Goal: Task Accomplishment & Management: Manage account settings

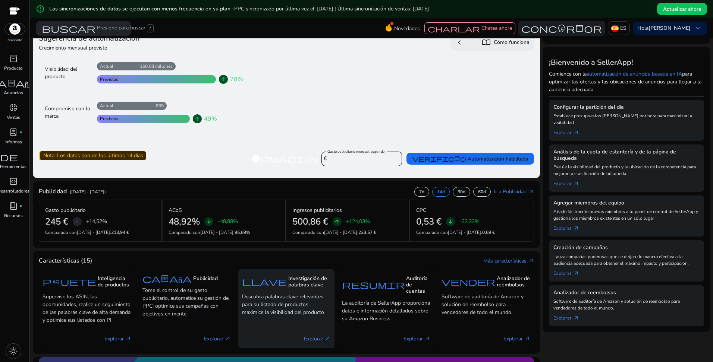
scroll to position [50, 0]
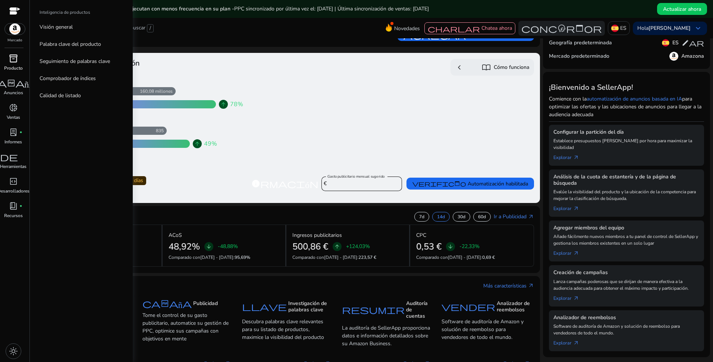
click at [13, 62] on span "inventory_2" at bounding box center [13, 58] width 9 height 9
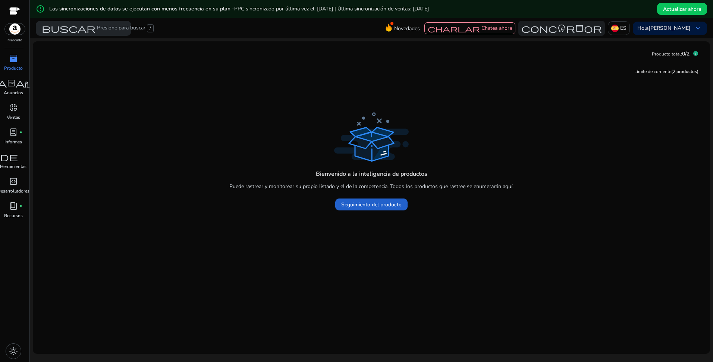
click at [373, 202] on span "Seguimiento del producto" at bounding box center [371, 205] width 60 height 8
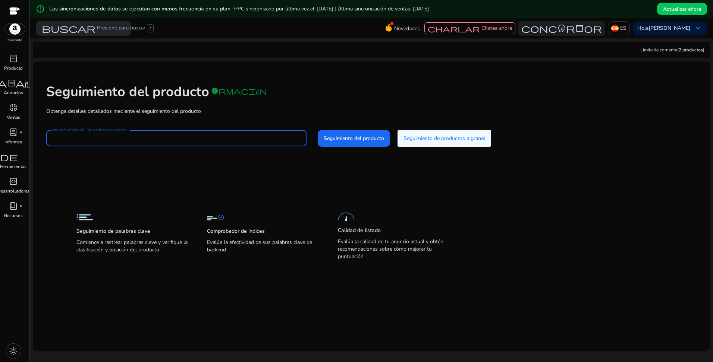
paste input "**********"
type input "**********"
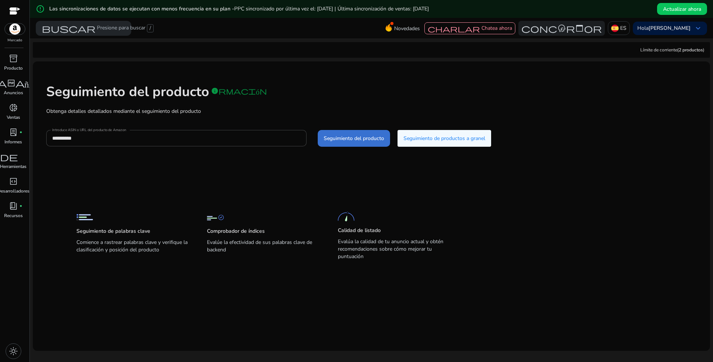
click at [354, 138] on span "Seguimiento del producto" at bounding box center [354, 139] width 60 height 8
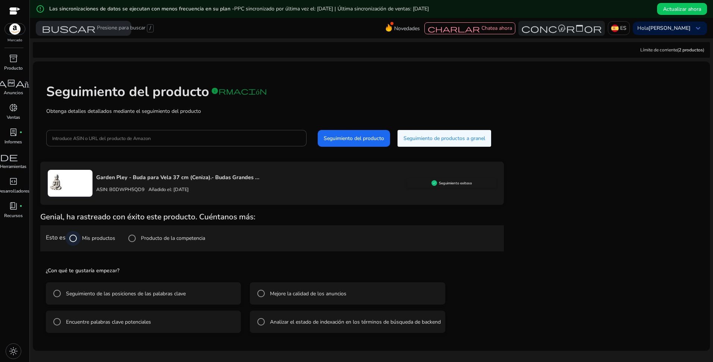
scroll to position [18, 0]
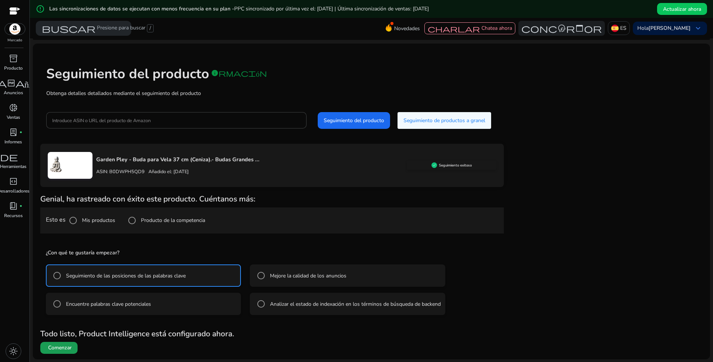
click at [61, 349] on span "Comenzar" at bounding box center [59, 348] width 23 height 7
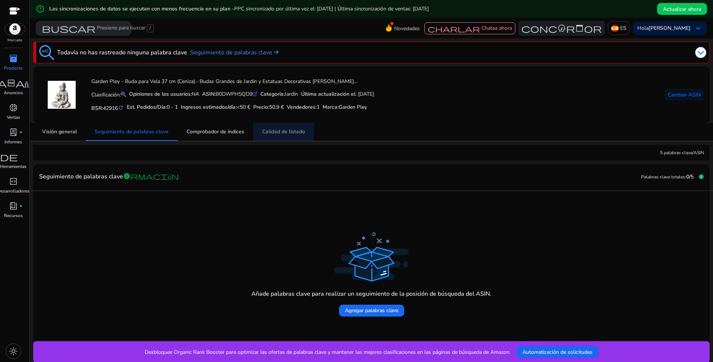
click at [271, 134] on span "Calidad de listado" at bounding box center [283, 131] width 43 height 5
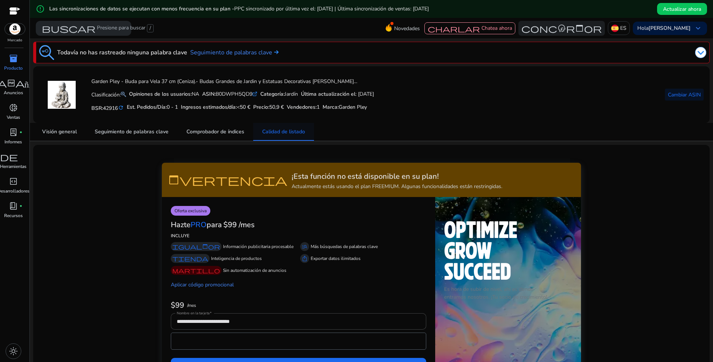
click at [267, 131] on span "Calidad de listado" at bounding box center [283, 131] width 43 height 5
click at [213, 133] on span "Comprobador de índices" at bounding box center [215, 131] width 58 height 5
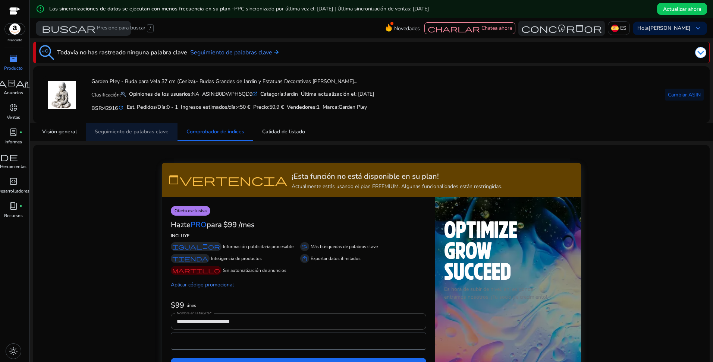
click at [116, 131] on span "Seguimiento de palabras clave" at bounding box center [132, 131] width 74 height 5
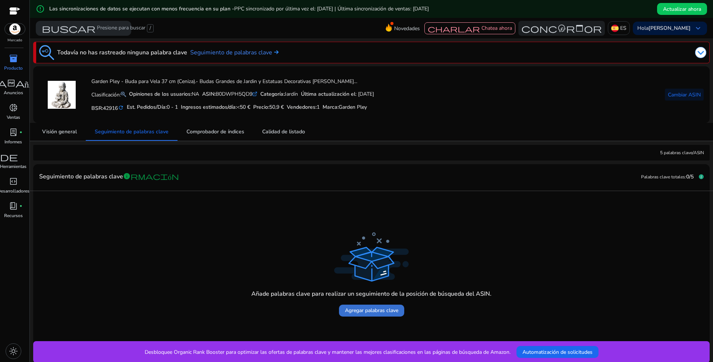
click at [378, 309] on span "Agregar palabras clave" at bounding box center [371, 311] width 53 height 8
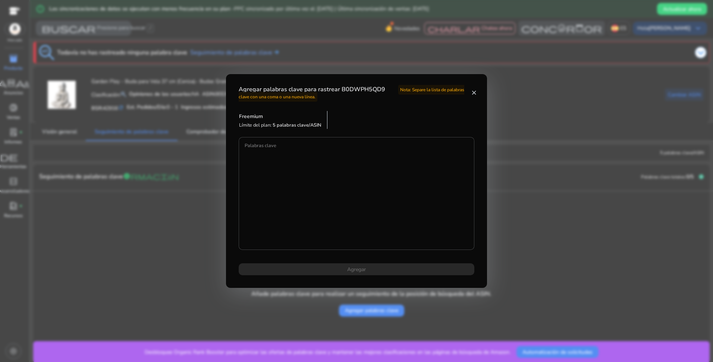
click at [475, 94] on mat-icon "close" at bounding box center [473, 92] width 5 height 7
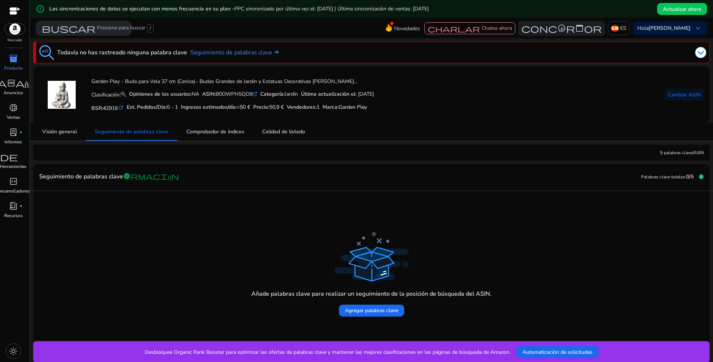
scroll to position [18, 0]
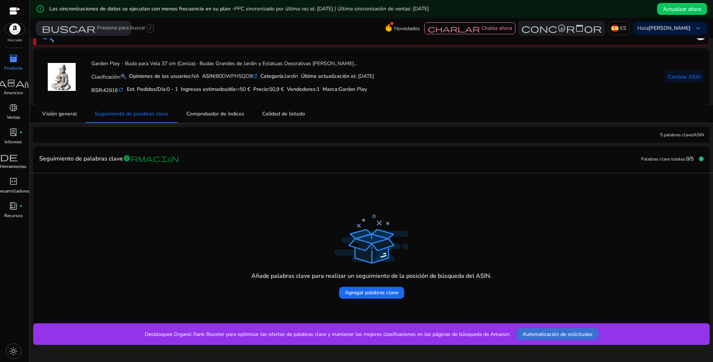
click at [560, 334] on span "Automatización de solicitudes" at bounding box center [557, 335] width 70 height 8
click at [160, 252] on div "Añade palabras clave para realizar un seguimiento de la posición de búsqueda de…" at bounding box center [371, 248] width 664 height 138
click at [13, 134] on span "lab_profile" at bounding box center [13, 132] width 9 height 9
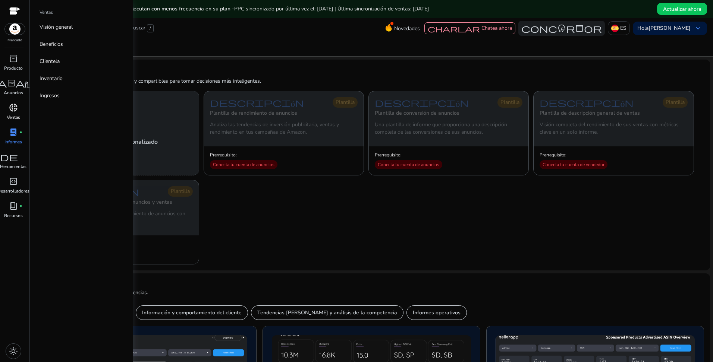
click at [13, 107] on span "donut_small" at bounding box center [13, 107] width 9 height 9
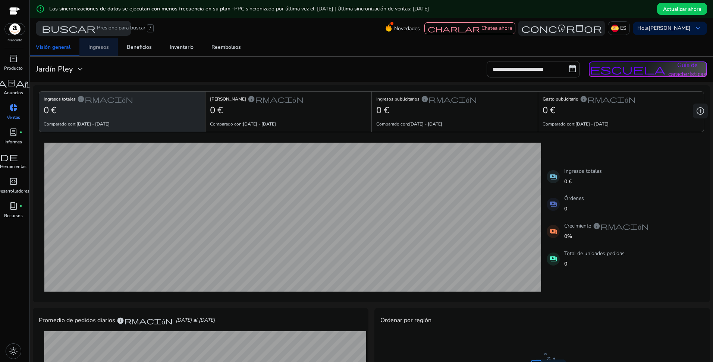
click at [98, 45] on font "Ingresos" at bounding box center [98, 47] width 21 height 5
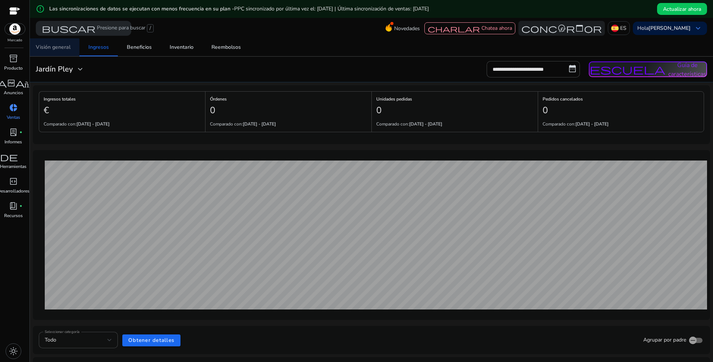
click at [51, 50] on font "Visión general" at bounding box center [53, 47] width 35 height 5
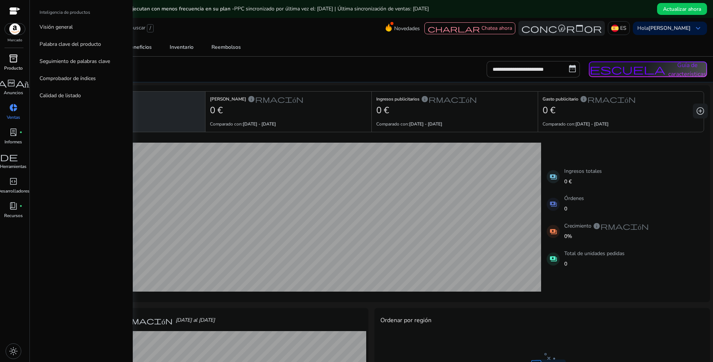
click at [12, 59] on span "inventory_2" at bounding box center [13, 58] width 9 height 9
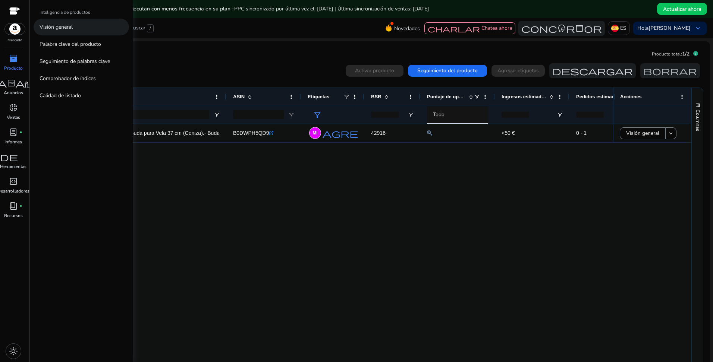
click at [53, 27] on p "Visión general" at bounding box center [56, 27] width 33 height 8
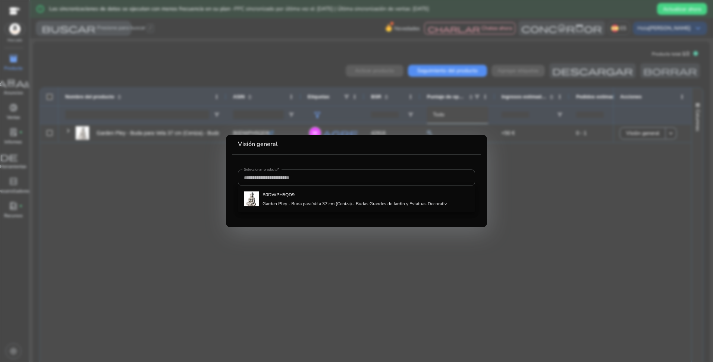
click at [79, 60] on div at bounding box center [356, 181] width 713 height 362
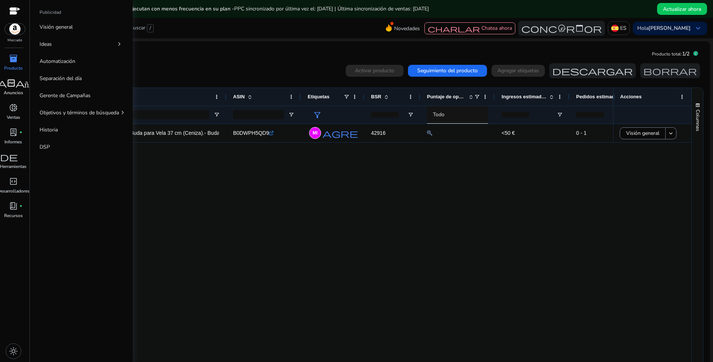
click at [13, 86] on span "campaña" at bounding box center [13, 83] width 49 height 9
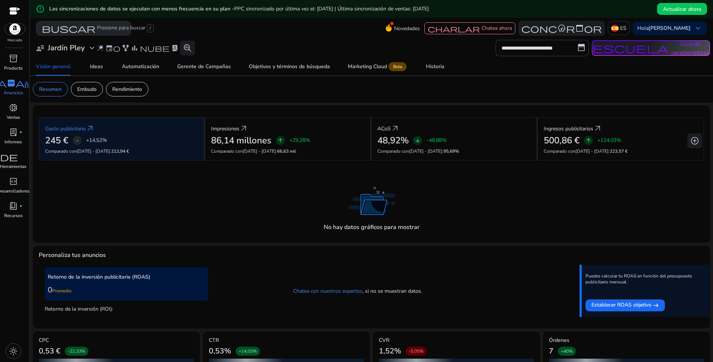
scroll to position [75, 0]
click at [91, 88] on p "Embudo" at bounding box center [86, 89] width 19 height 8
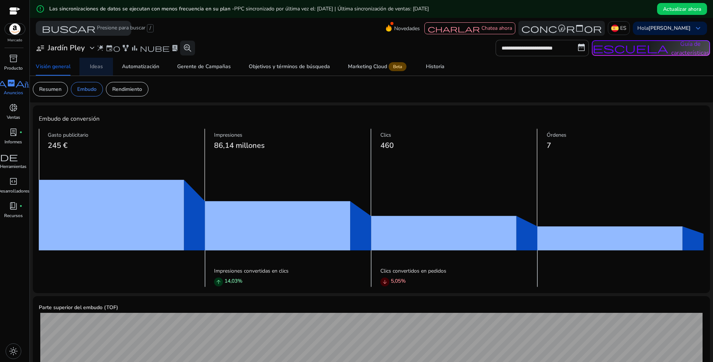
click at [99, 67] on font "Ideas" at bounding box center [96, 66] width 13 height 5
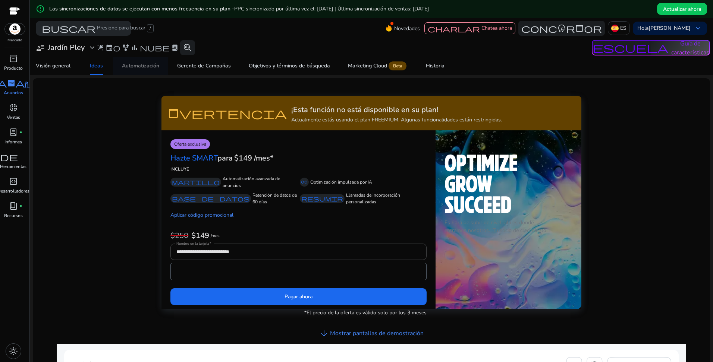
click at [147, 65] on font "Automatización" at bounding box center [140, 65] width 37 height 5
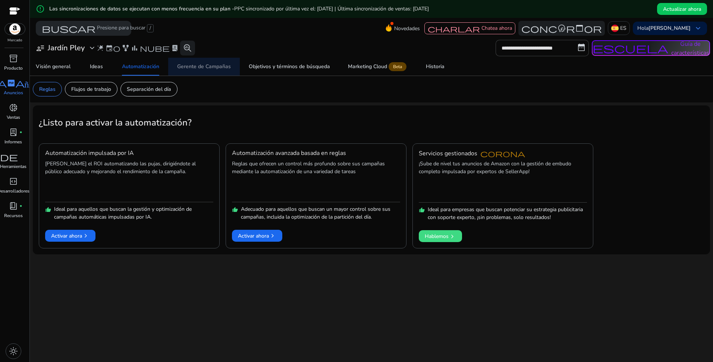
click at [205, 66] on font "Gerente de Campañas" at bounding box center [204, 66] width 54 height 5
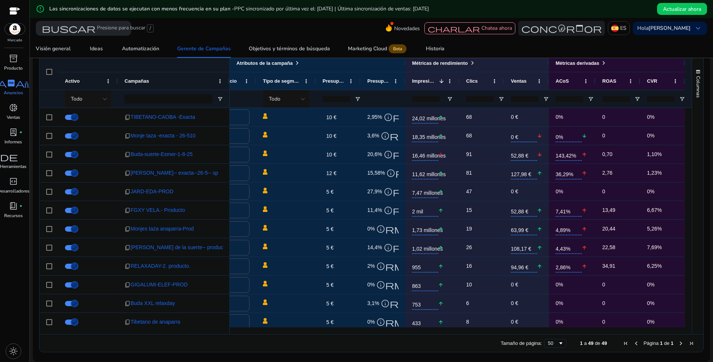
drag, startPoint x: 598, startPoint y: 331, endPoint x: 653, endPoint y: 327, distance: 54.6
click at [654, 328] on div at bounding box center [417, 331] width 535 height 7
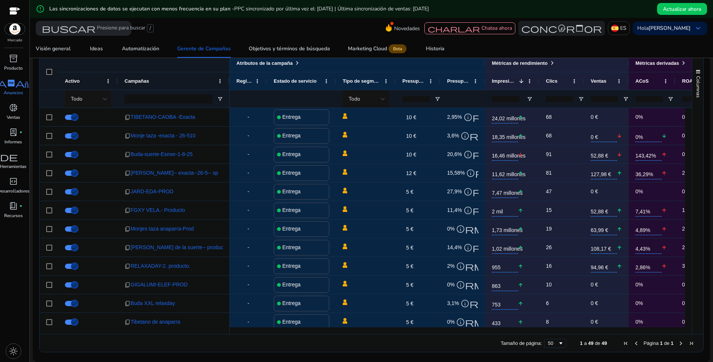
click at [644, 39] on div at bounding box center [371, 38] width 683 height 1
click at [21, 290] on div "inventory_2 Producto campaña Anuncios donut_small Ventas lab_profile fiber_manu…" at bounding box center [14, 208] width 29 height 310
click at [297, 48] on font "Objetivos y términos de búsqueda" at bounding box center [289, 48] width 81 height 5
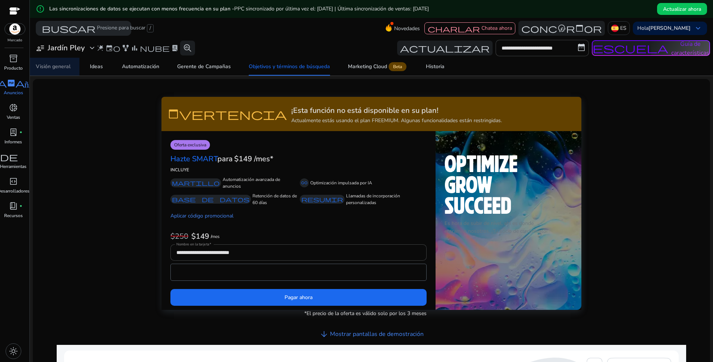
click at [55, 65] on font "Visión general" at bounding box center [53, 66] width 35 height 5
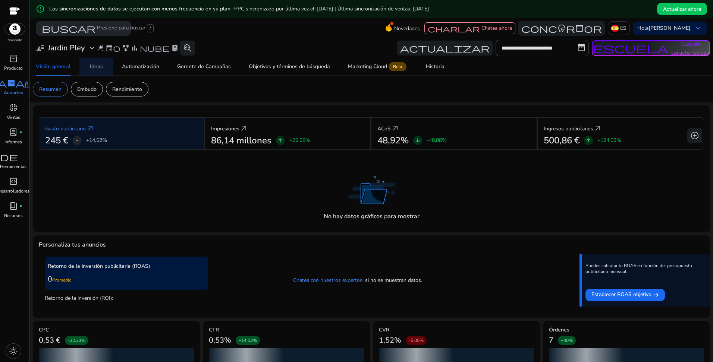
click at [99, 65] on font "Ideas" at bounding box center [96, 66] width 13 height 5
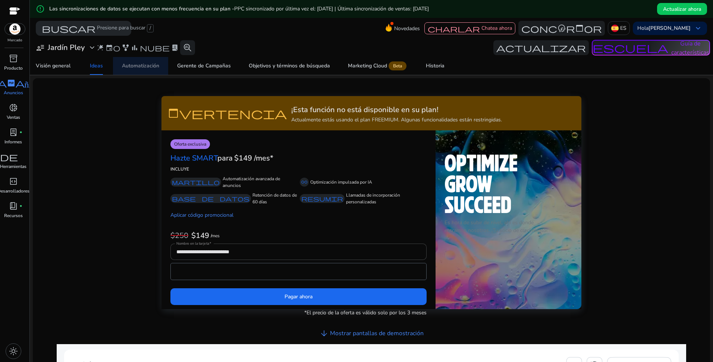
click at [142, 66] on font "Automatización" at bounding box center [140, 65] width 37 height 5
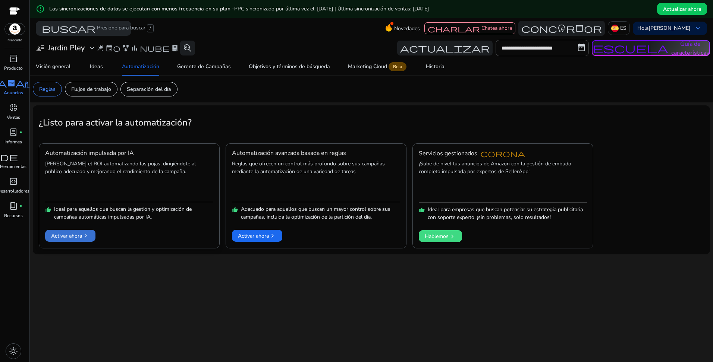
click at [69, 233] on font "Activar ahora" at bounding box center [66, 236] width 31 height 8
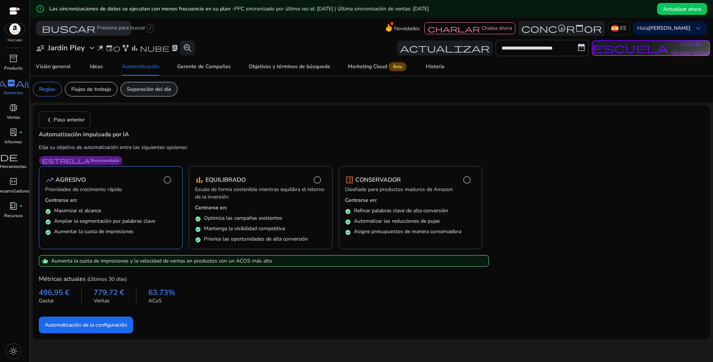
click at [144, 92] on p "Separación del día" at bounding box center [149, 89] width 44 height 8
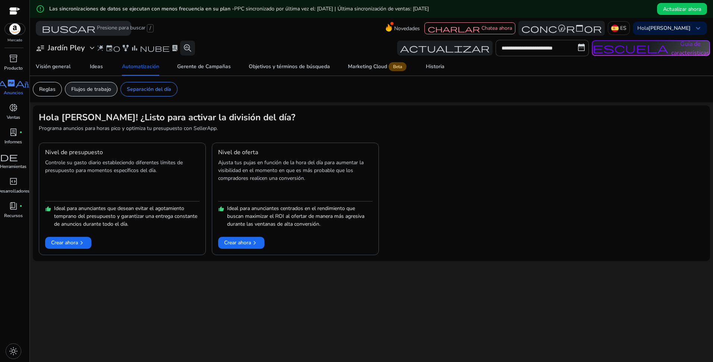
click at [88, 90] on p "Flujos de trabajo" at bounding box center [91, 89] width 40 height 8
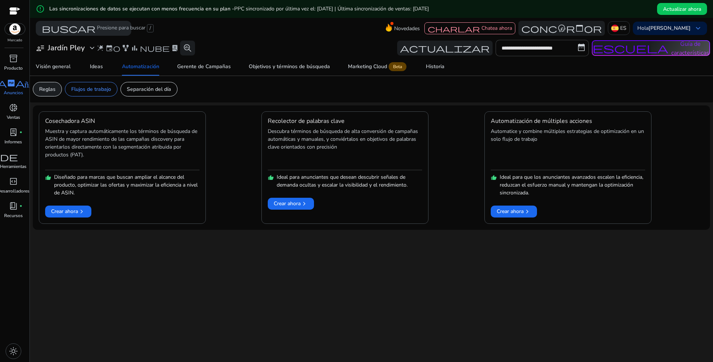
click at [44, 91] on p "Reglas" at bounding box center [47, 89] width 16 height 8
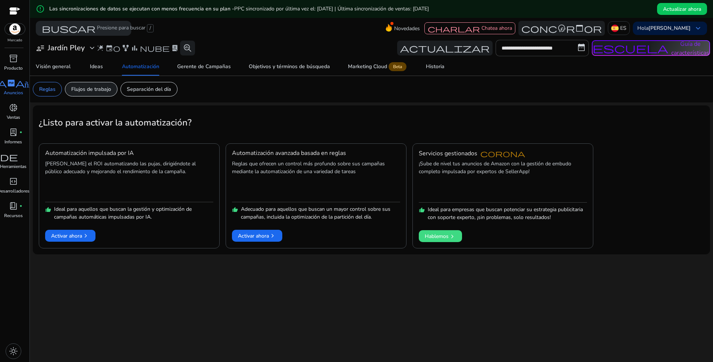
click at [94, 92] on p "Flujos de trabajo" at bounding box center [91, 89] width 40 height 8
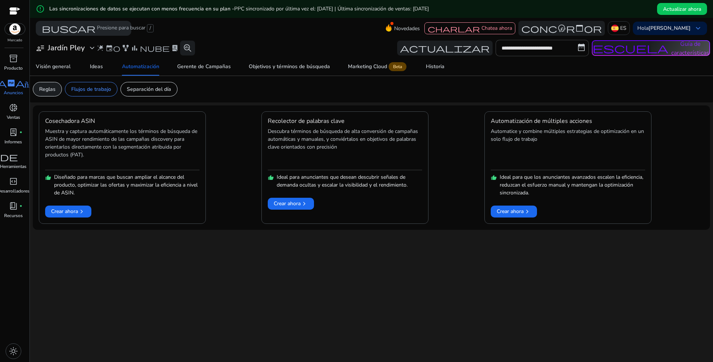
click at [52, 90] on p "Reglas" at bounding box center [47, 89] width 16 height 8
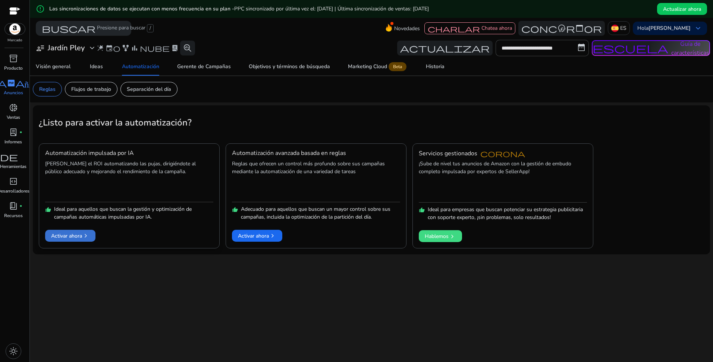
click at [78, 233] on font "Activar ahora" at bounding box center [66, 236] width 31 height 8
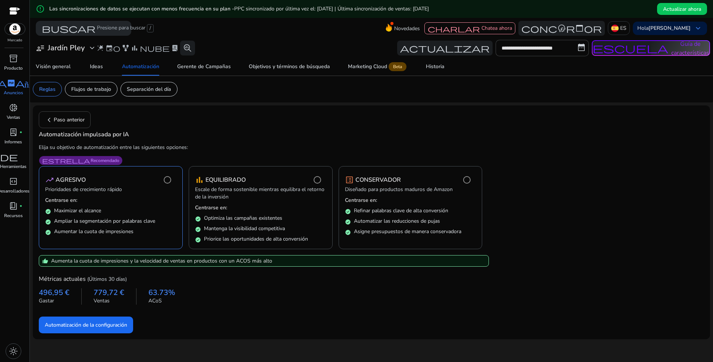
scroll to position [18, 0]
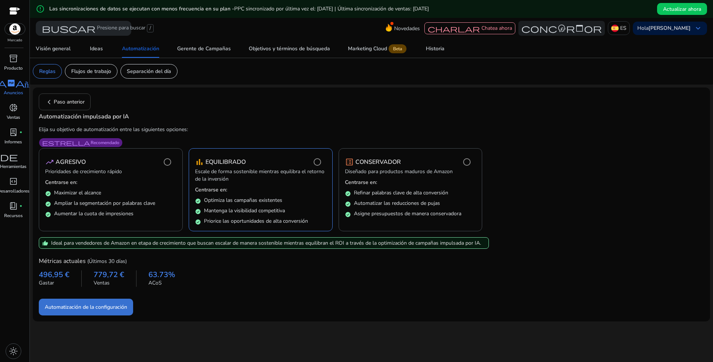
click at [99, 306] on span "Automatización de la configuración" at bounding box center [86, 308] width 82 height 8
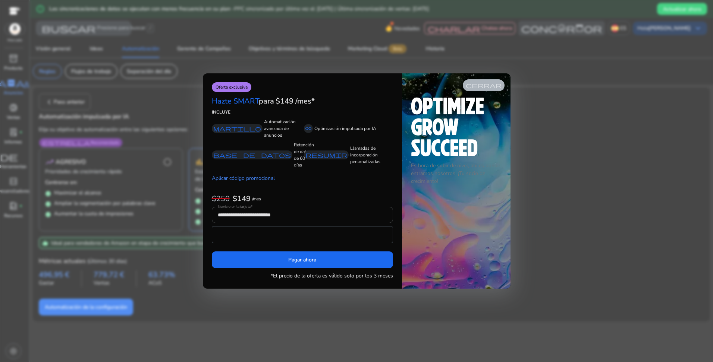
click at [487, 83] on span "cerrar" at bounding box center [484, 85] width 36 height 6
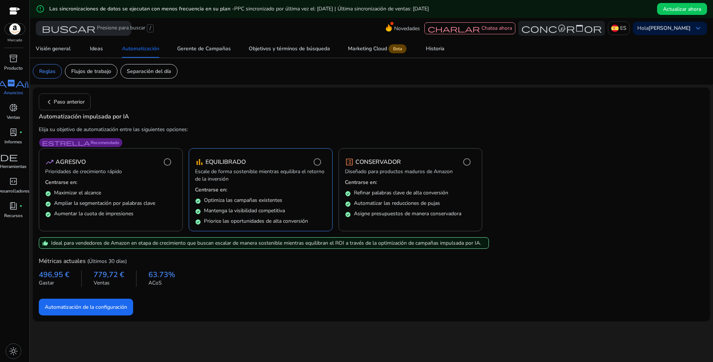
click at [270, 160] on div "bar_chart EQUILIBRADO" at bounding box center [260, 162] width 131 height 15
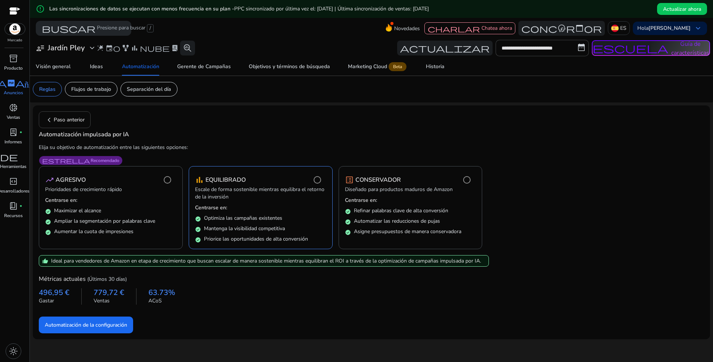
scroll to position [18, 0]
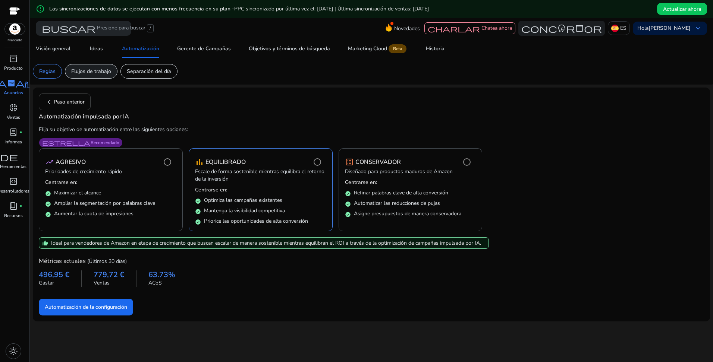
click at [89, 70] on p "Flujos de trabajo" at bounding box center [91, 71] width 40 height 8
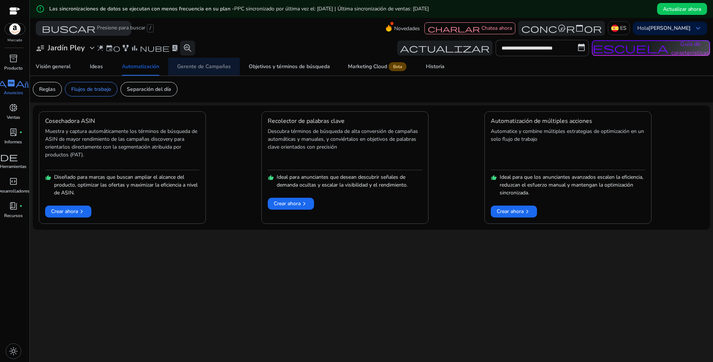
click at [212, 67] on font "Gerente de Campañas" at bounding box center [204, 66] width 54 height 5
